Goal: Download file/media

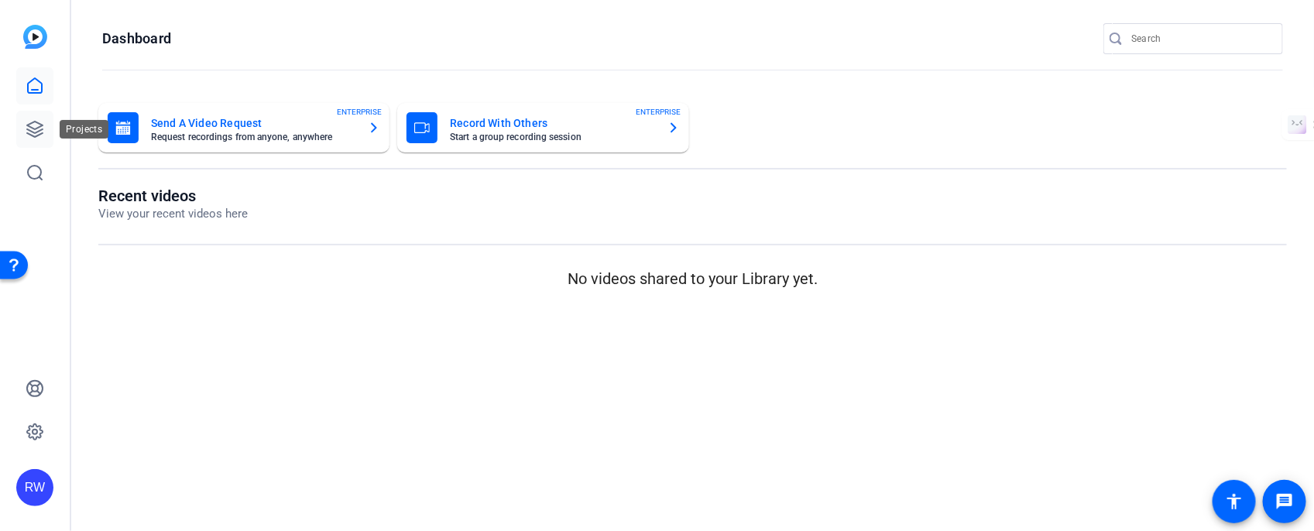
click at [30, 132] on icon at bounding box center [35, 129] width 19 height 19
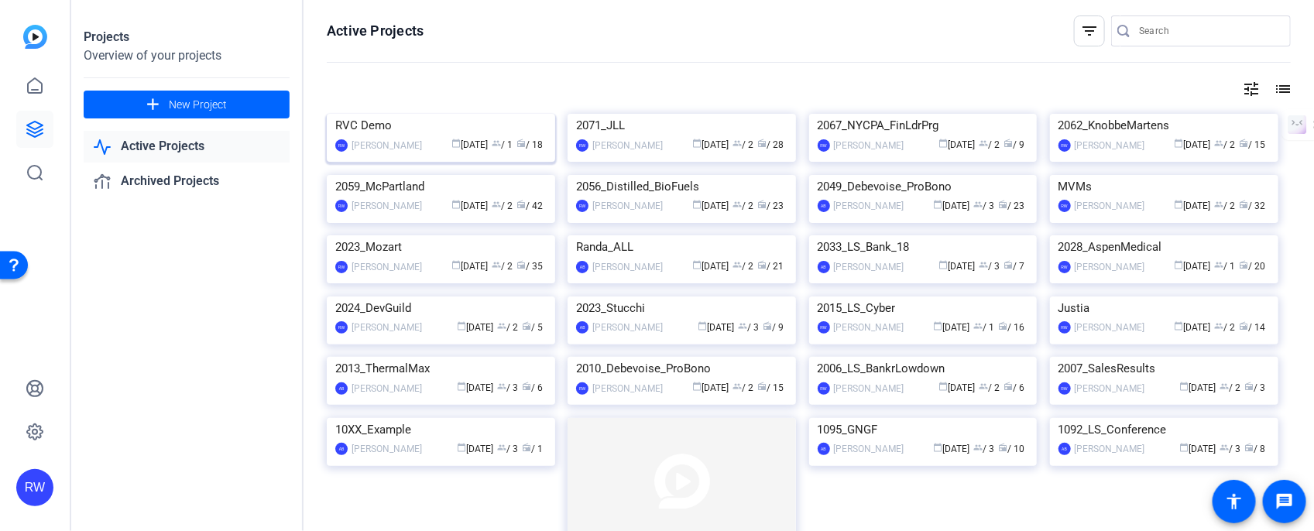
click at [407, 114] on img at bounding box center [441, 114] width 228 height 0
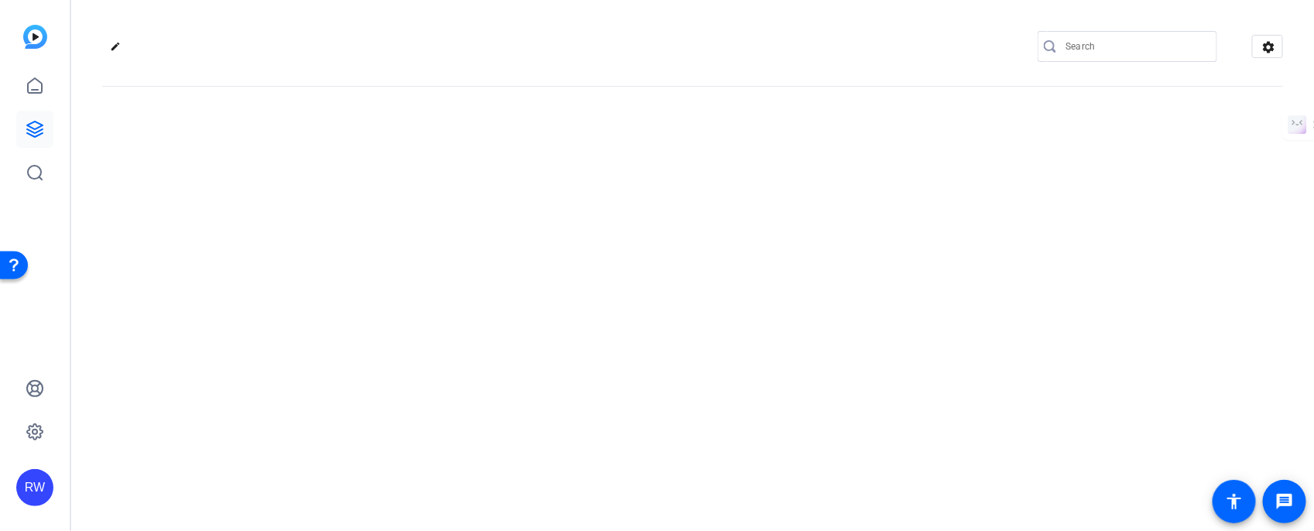
click at [407, 211] on div "edit settings" at bounding box center [692, 265] width 1243 height 531
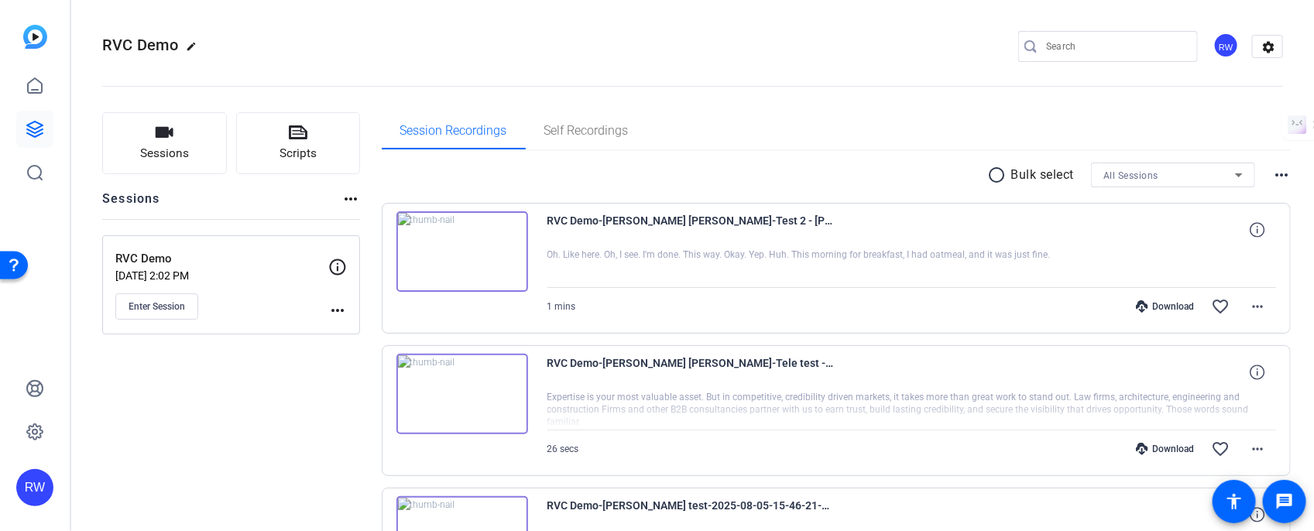
click at [1167, 310] on div "Download" at bounding box center [1165, 306] width 74 height 12
click at [1165, 444] on div "Download" at bounding box center [1165, 449] width 74 height 12
